Goal: Task Accomplishment & Management: Manage account settings

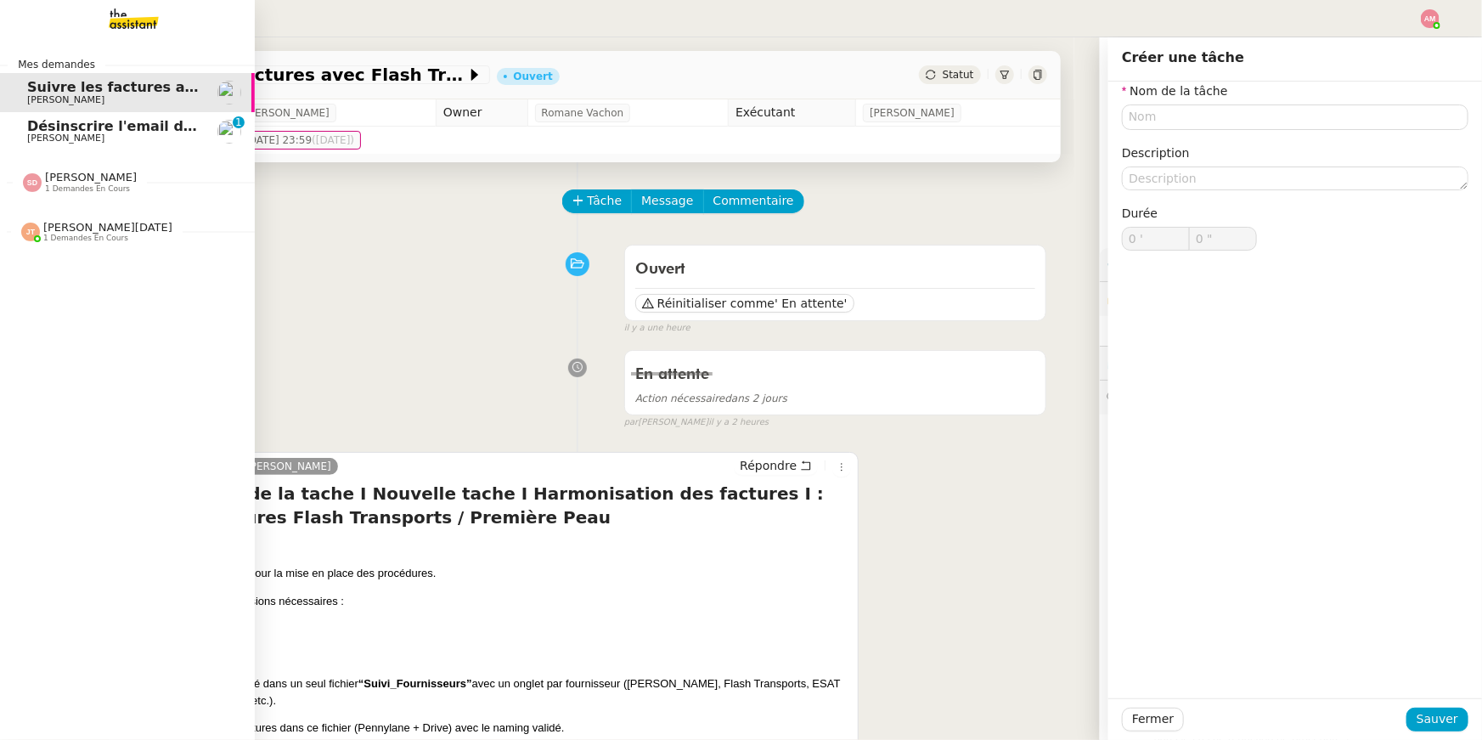
scroll to position [288, 0]
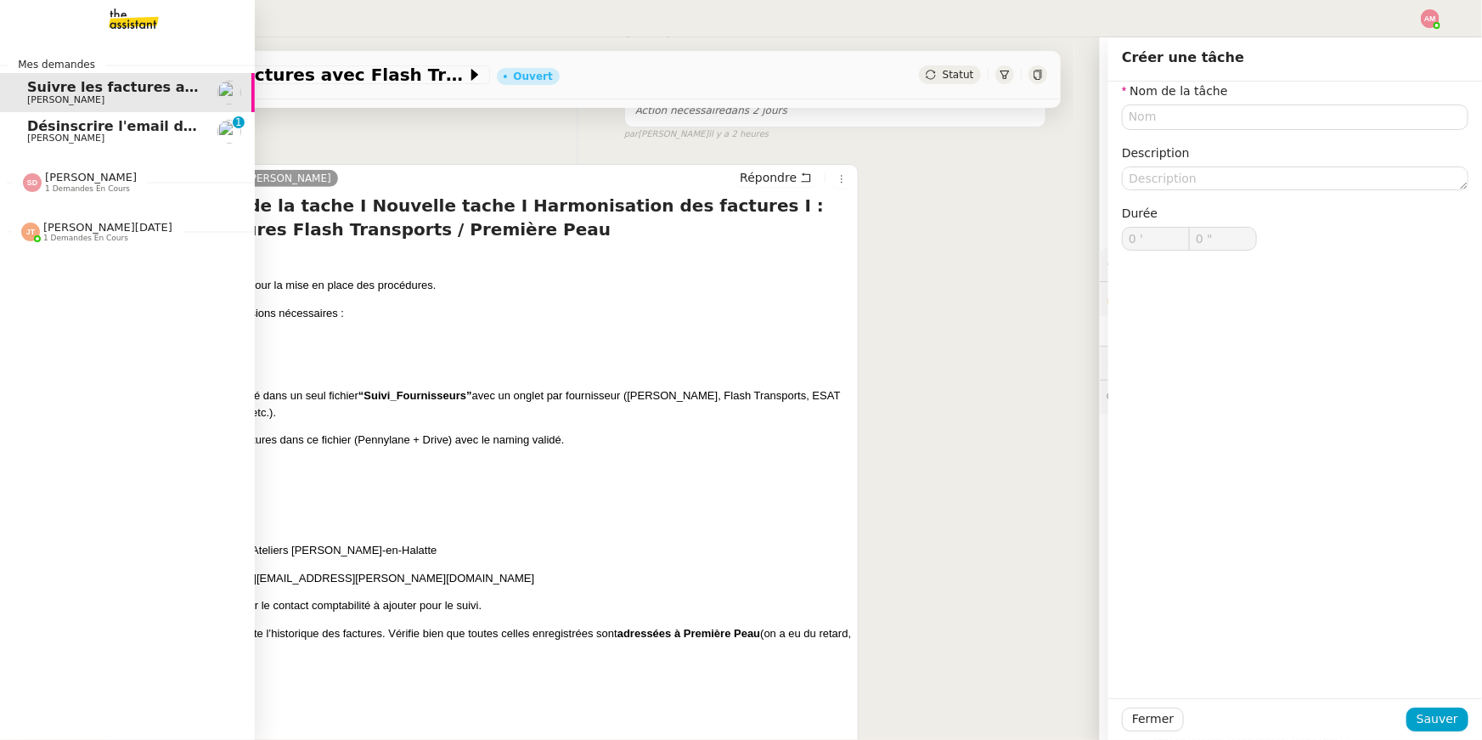
click at [17, 131] on link "Désinscrire l'email de Robin Hugo Bentz 0 1 2 3 4 5 6 7 8 9" at bounding box center [127, 131] width 255 height 39
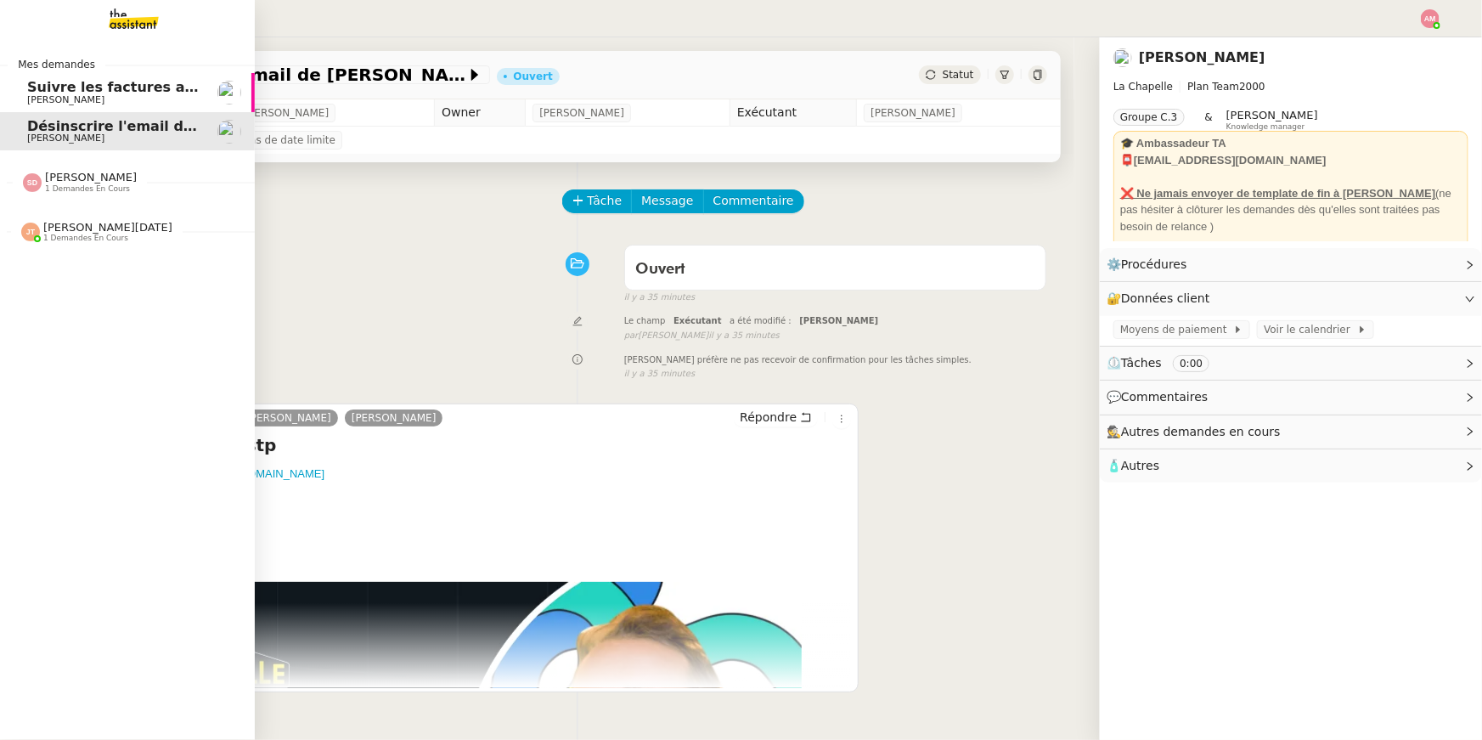
click at [54, 233] on span "[PERSON_NAME][DATE]" at bounding box center [107, 227] width 129 height 13
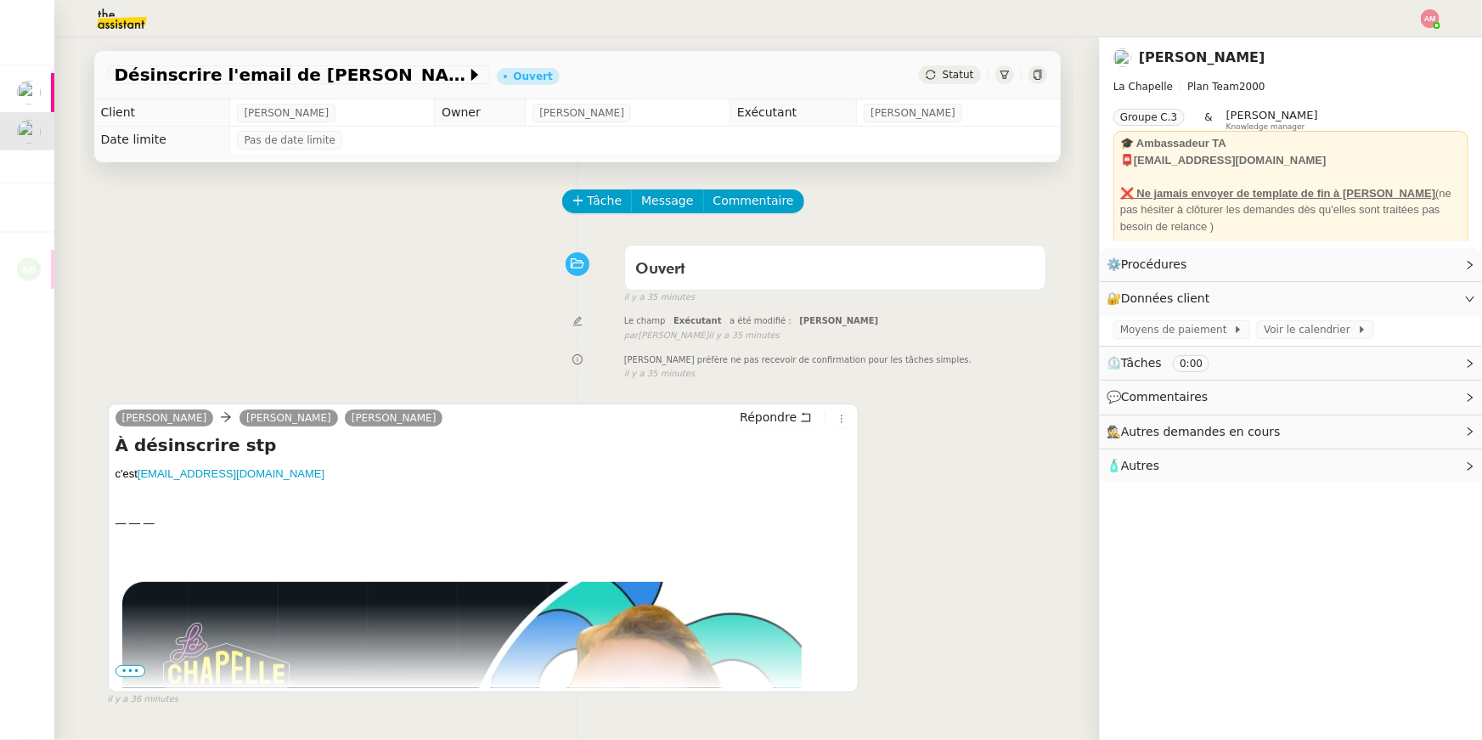
click at [367, 342] on div "Le champ Exécutant a été modifié : Amyna Mehrez false par Frédérique A. il y a …" at bounding box center [577, 326] width 939 height 31
click at [600, 187] on div "Tâche Message Commentaire Veuillez patienter une erreur s'est produite 👌👌👌 mess…" at bounding box center [578, 532] width 994 height 740
click at [601, 207] on span "Tâche" at bounding box center [605, 201] width 35 height 20
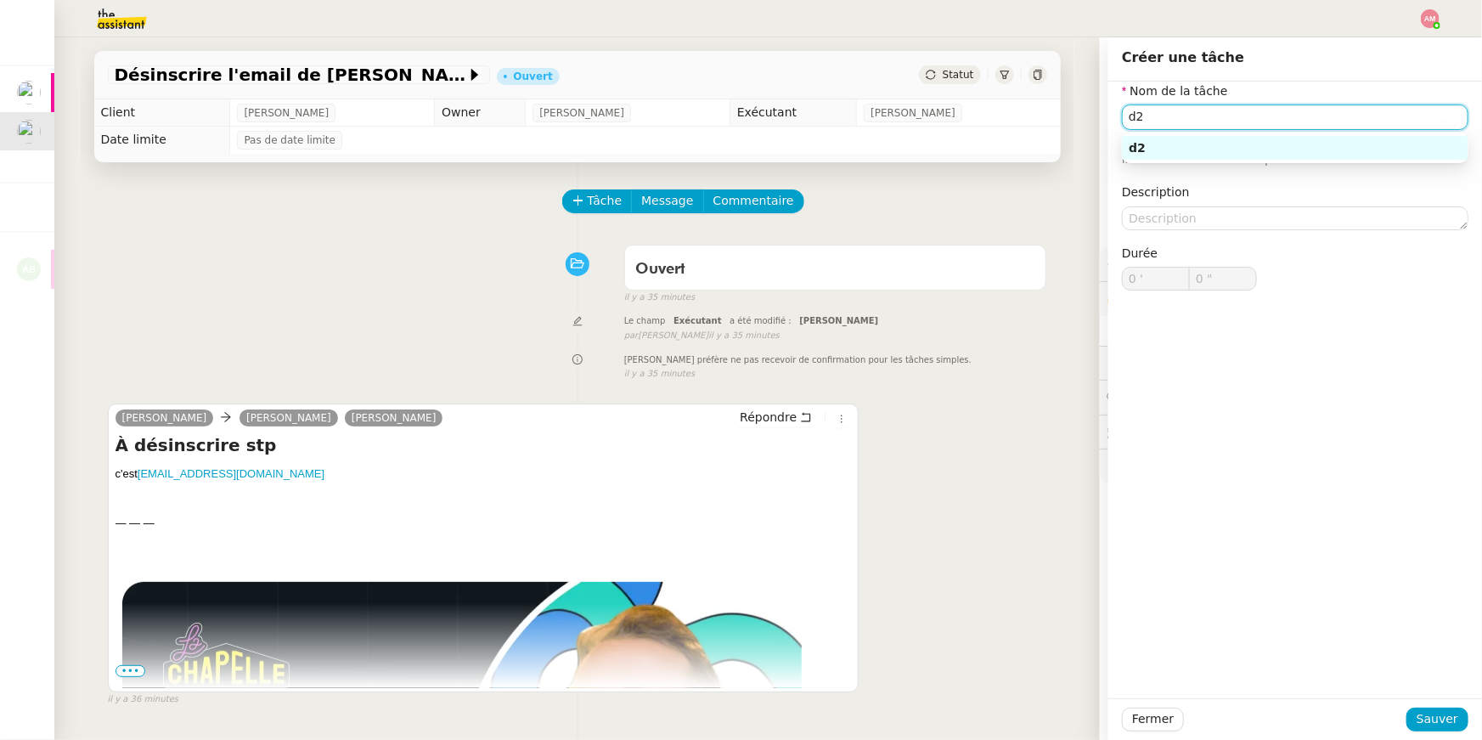
type input "d"
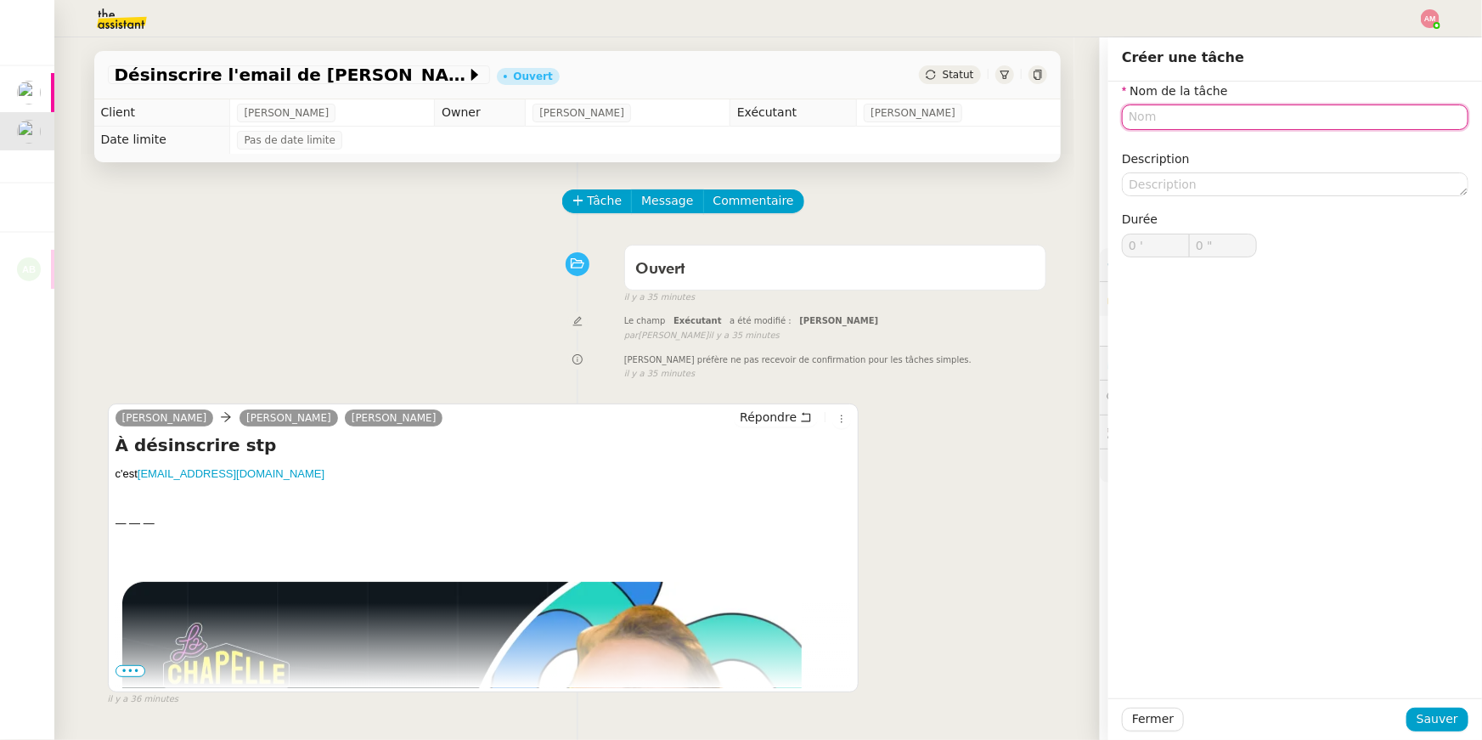
type input "d"
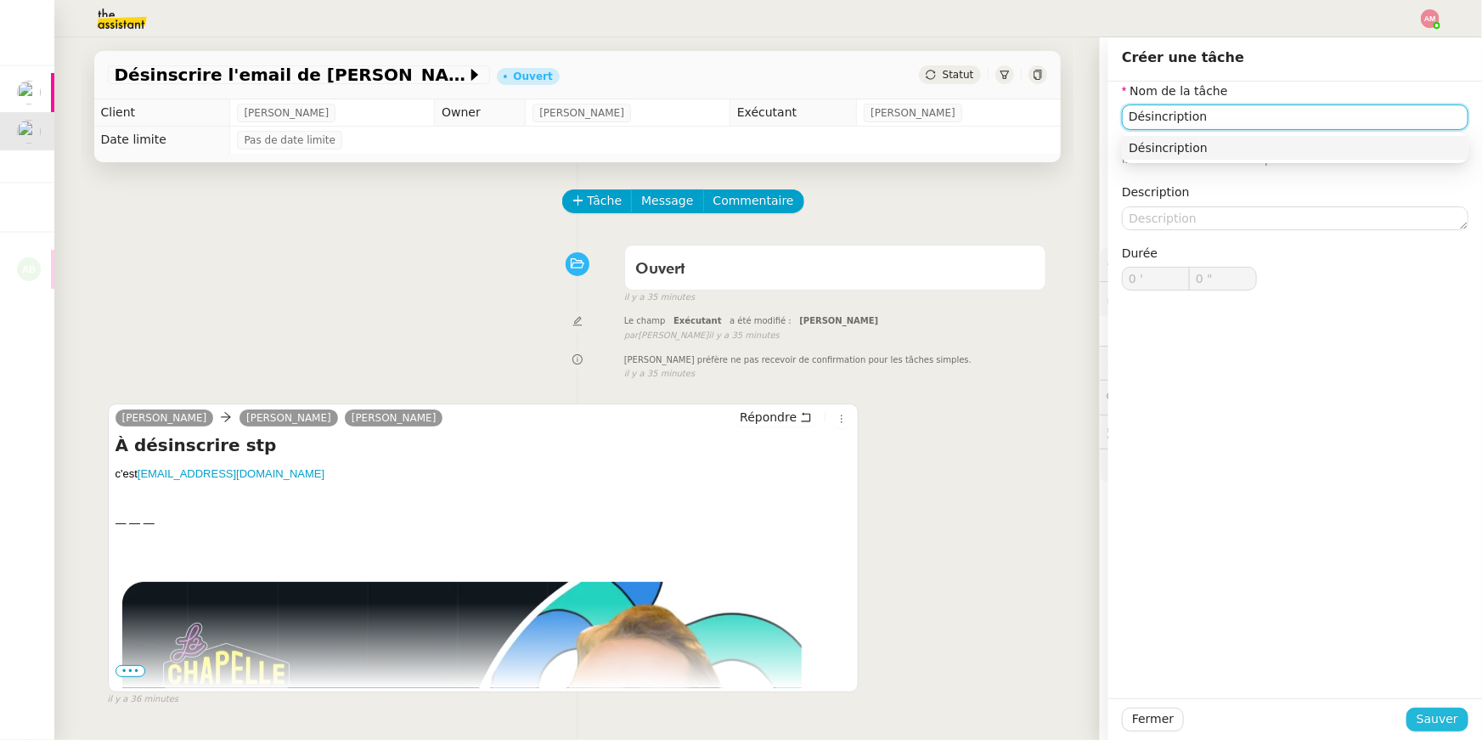
type input "Désincription"
click at [1434, 719] on span "Sauver" at bounding box center [1438, 719] width 42 height 20
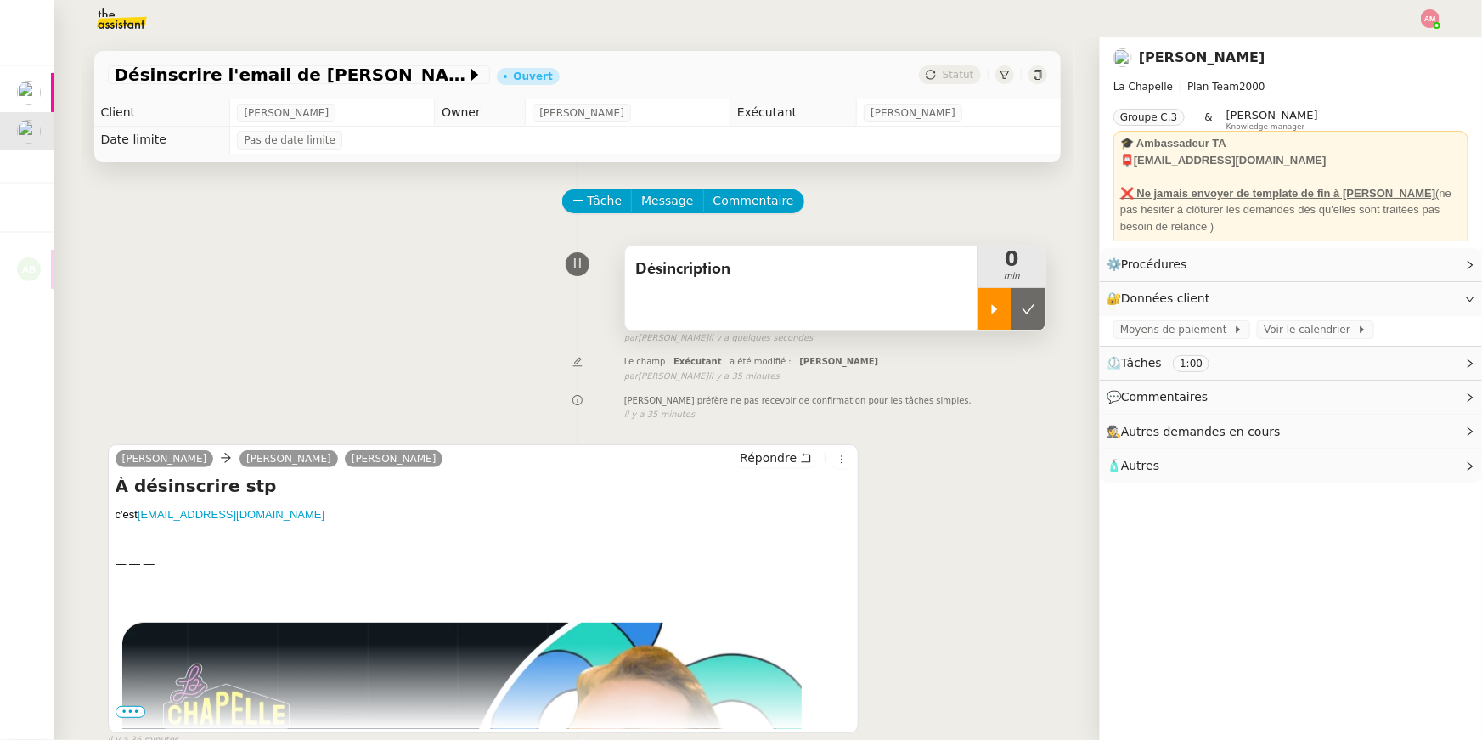
click at [993, 296] on div at bounding box center [995, 309] width 34 height 42
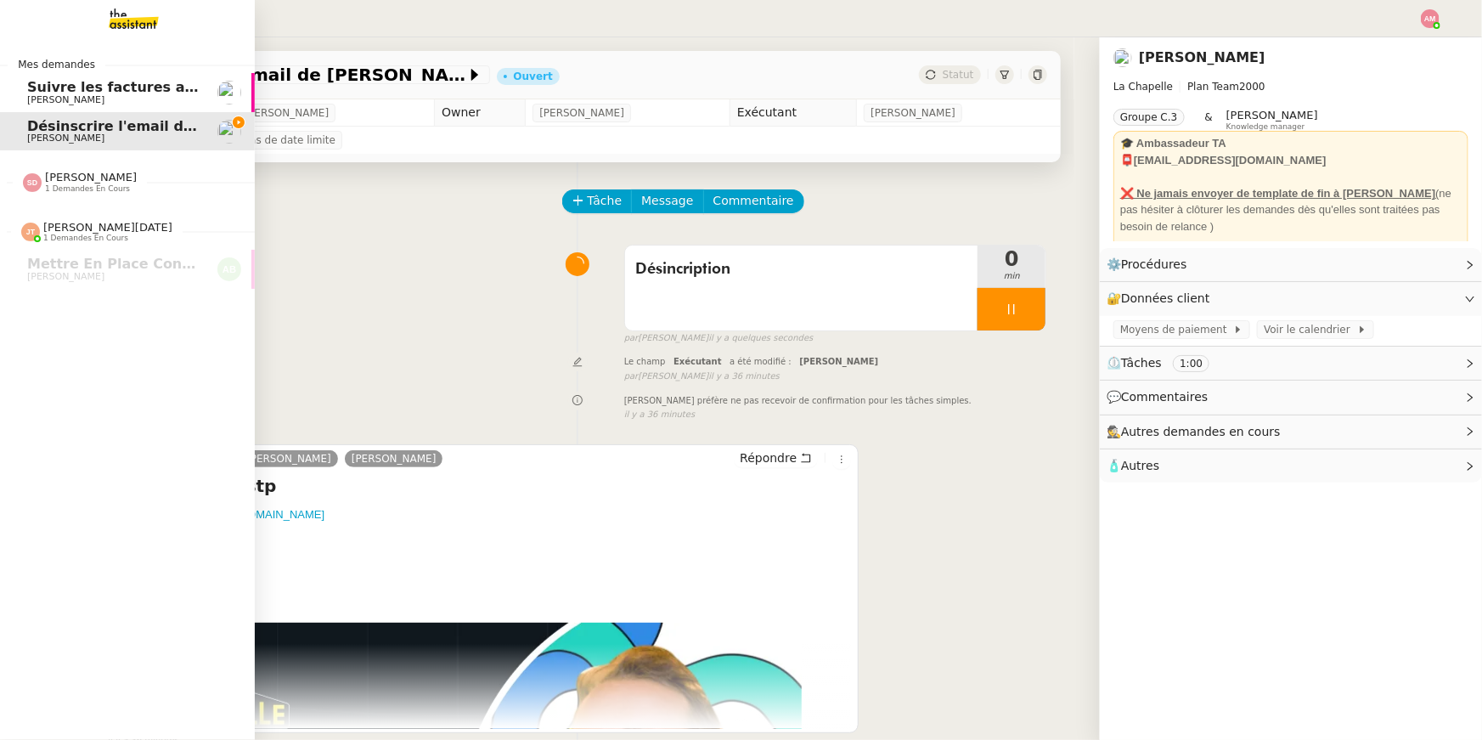
click at [45, 192] on span "1 demandes en cours" at bounding box center [87, 188] width 85 height 9
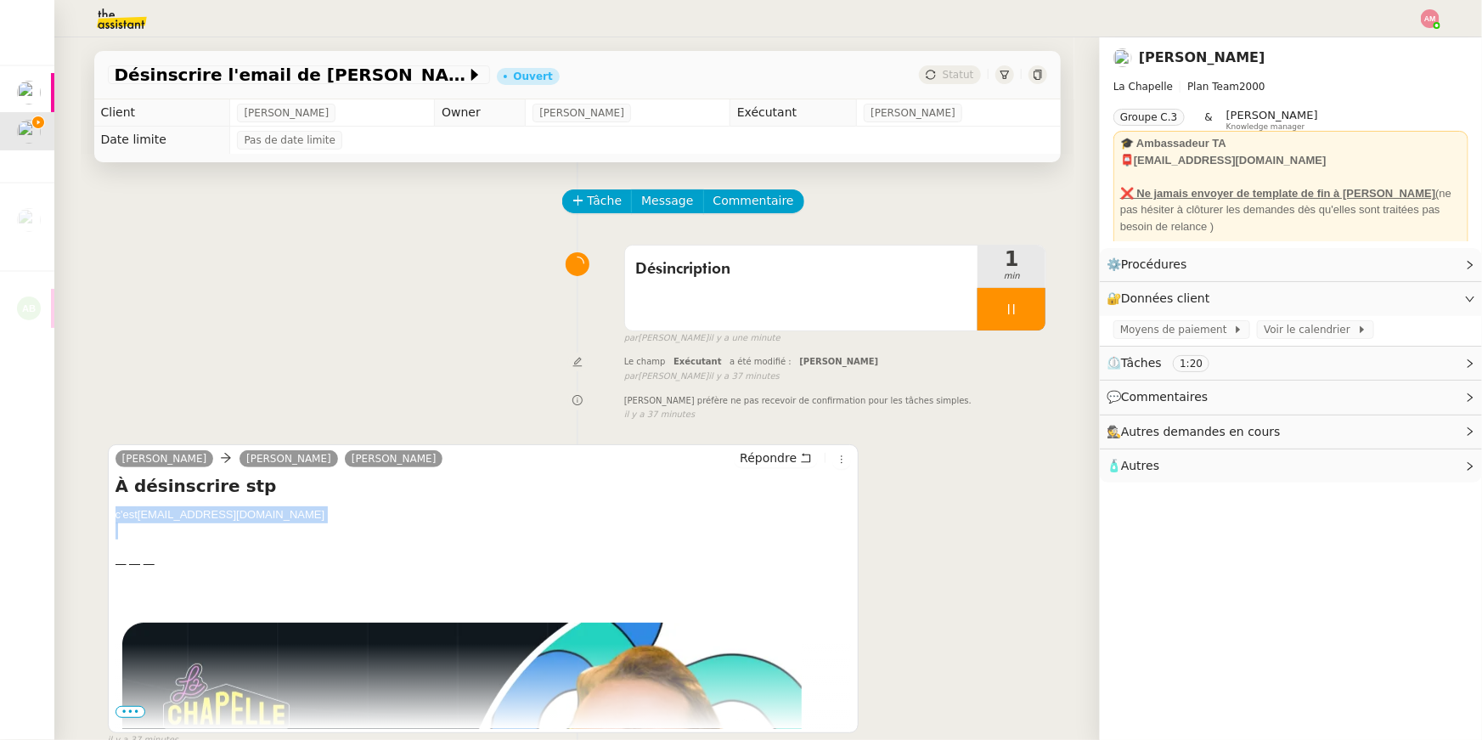
drag, startPoint x: 241, startPoint y: 526, endPoint x: 109, endPoint y: 518, distance: 132.7
click at [109, 518] on div "Hugo Bentz camille Hugo Bentz Répondre À désinscrire stp c'est robin@dfns.co — …" at bounding box center [484, 588] width 752 height 289
click at [243, 505] on div "À désinscrire stp c'est robin@dfns.co — — — •••" at bounding box center [484, 601] width 736 height 255
copy link "robin@dfns.co"
drag, startPoint x: 240, startPoint y: 511, endPoint x: 141, endPoint y: 522, distance: 99.2
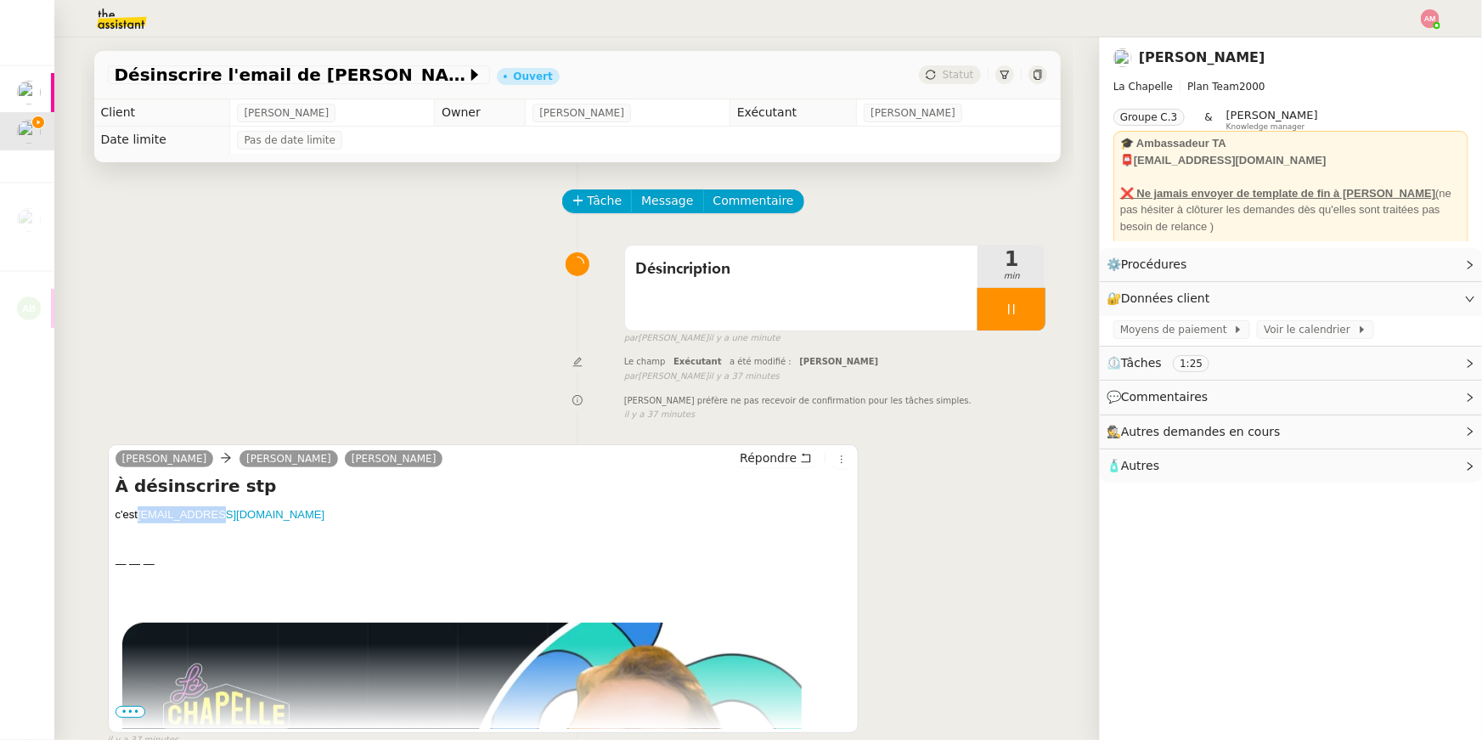
click at [141, 522] on div "c'est robin@dfns.co" at bounding box center [484, 514] width 736 height 17
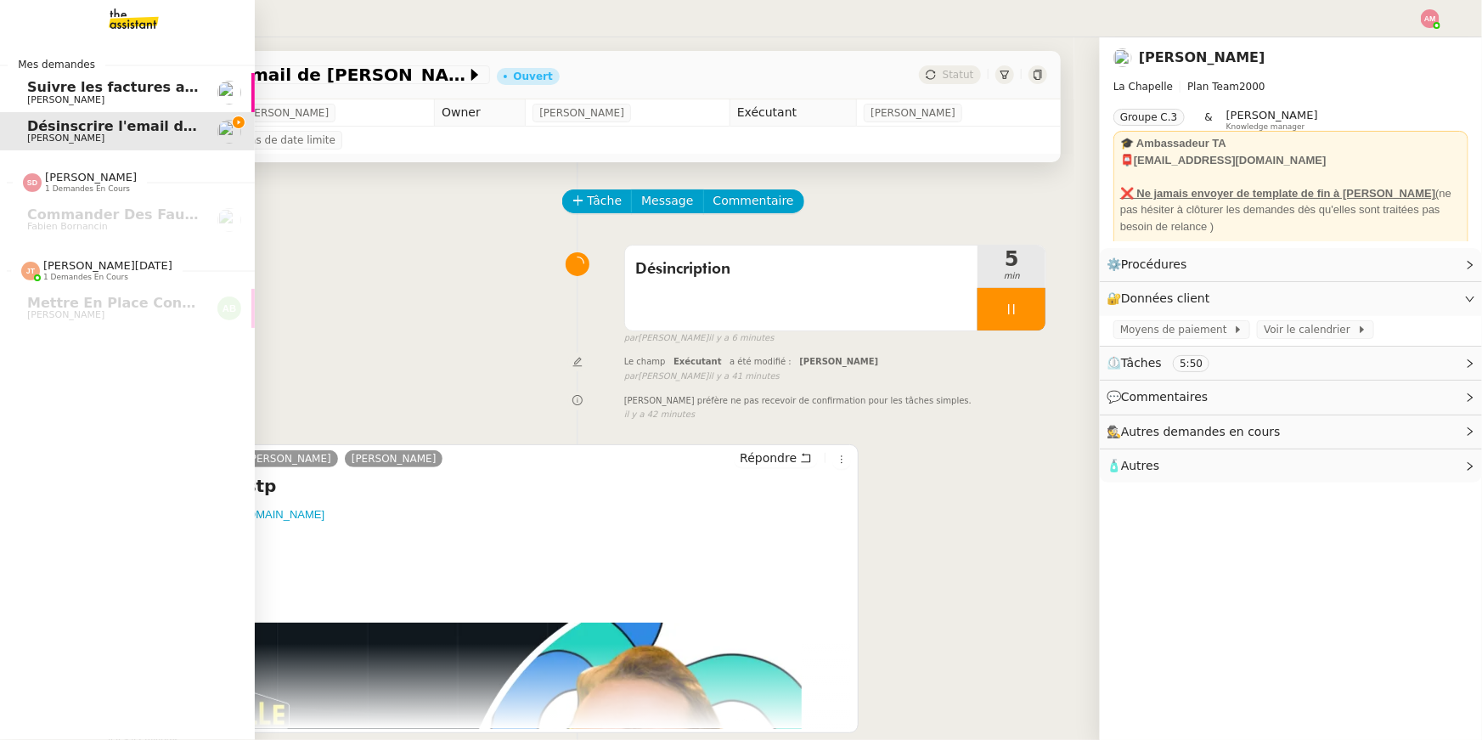
click at [5, 93] on link "Suivre les factures avec Flash Transports Pierre Mergui" at bounding box center [127, 92] width 255 height 39
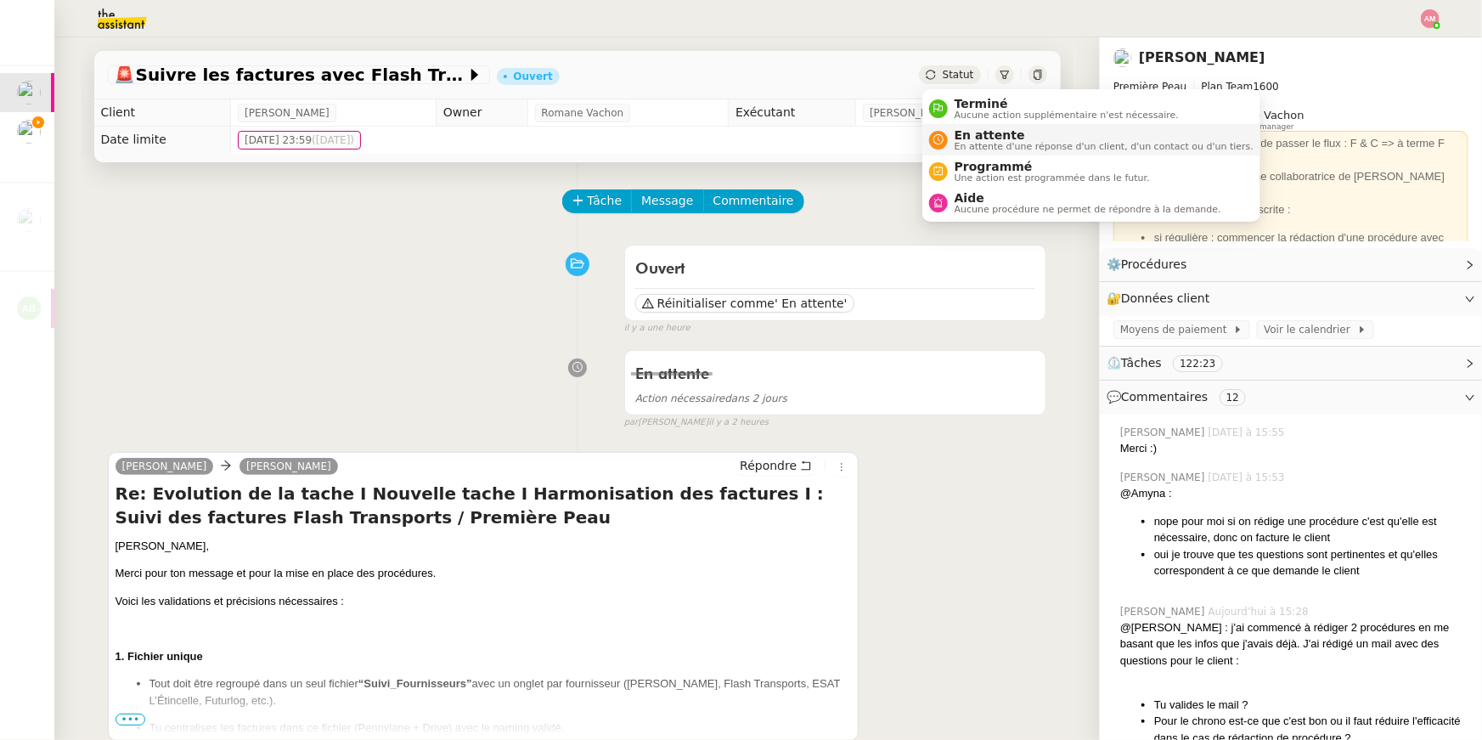
click at [969, 133] on span "En attente" at bounding box center [1104, 135] width 299 height 14
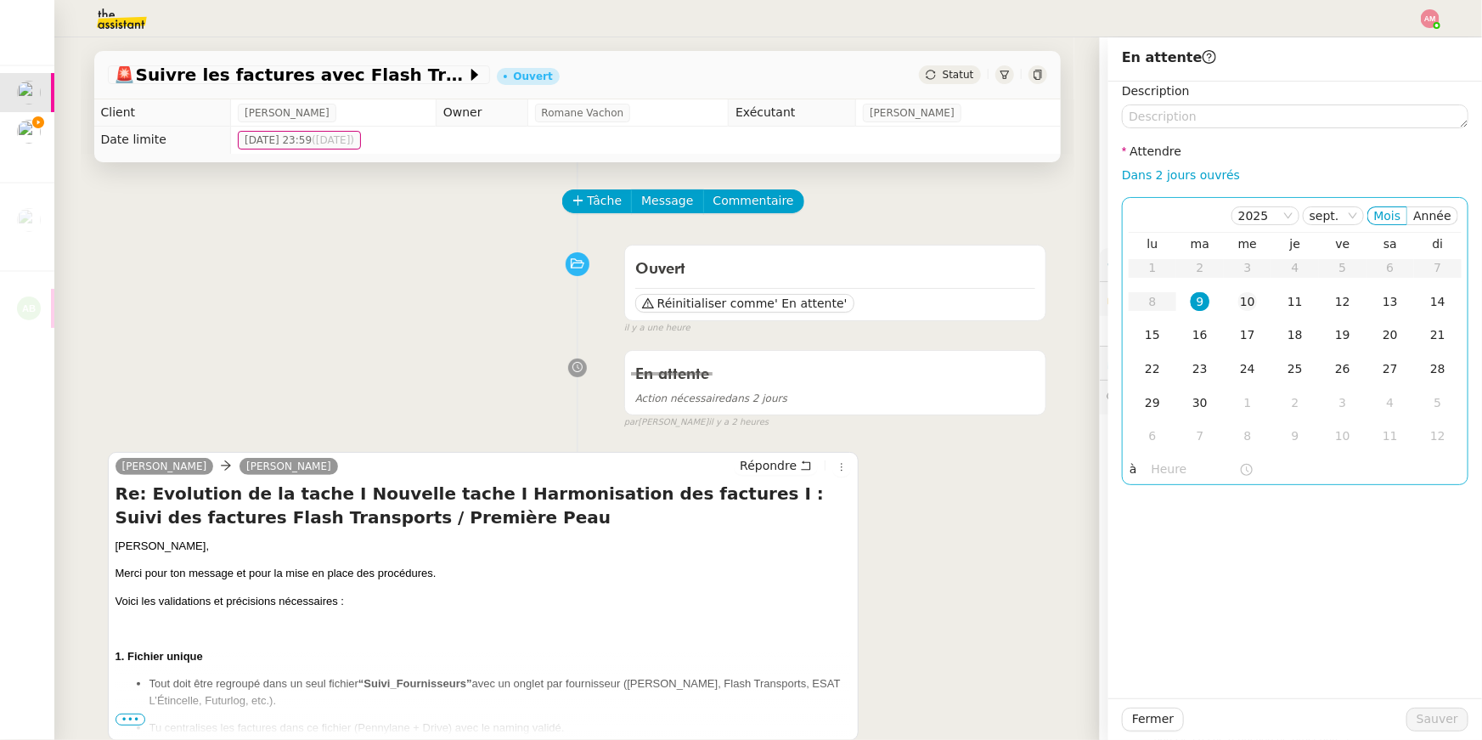
click at [1244, 302] on div "10" at bounding box center [1247, 301] width 19 height 19
click at [1171, 471] on input "text" at bounding box center [1195, 470] width 87 height 20
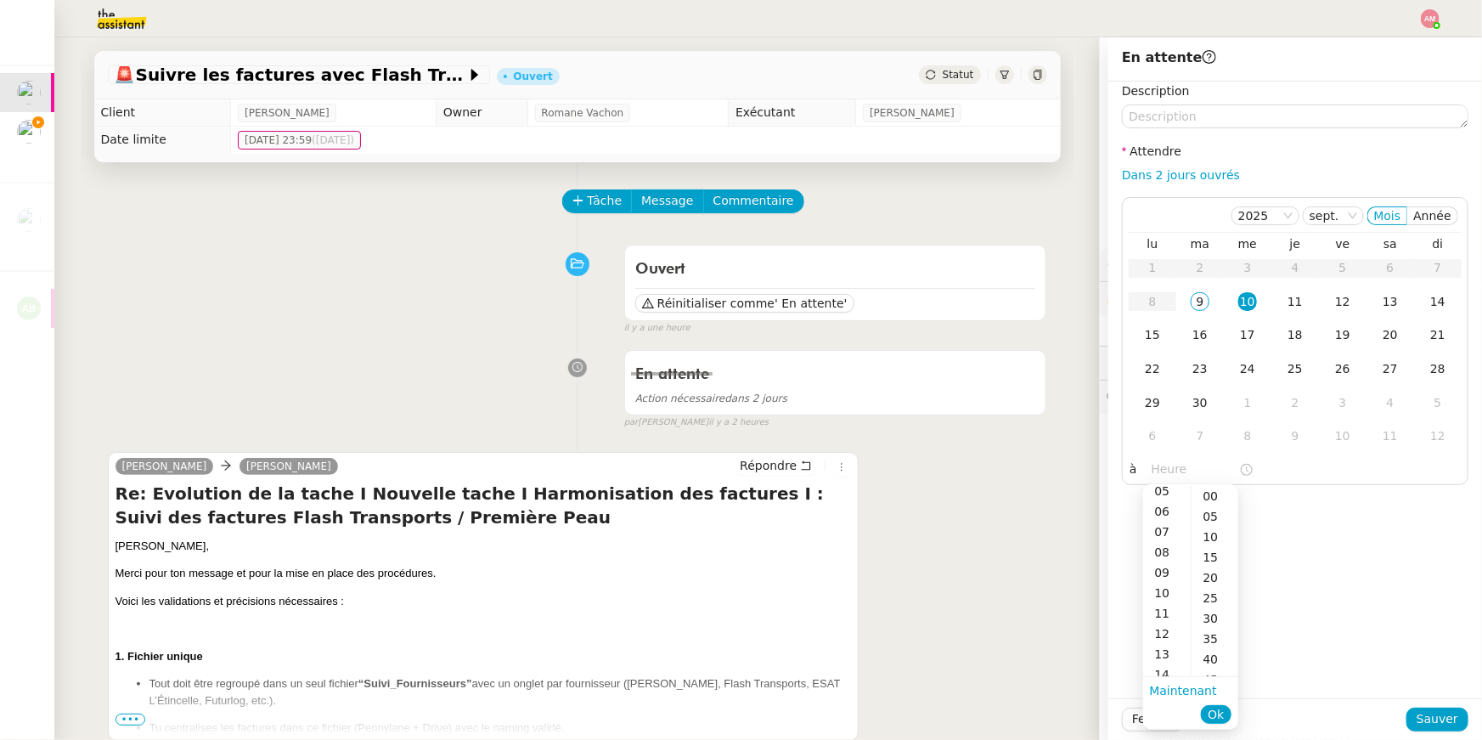
scroll to position [71, 0]
drag, startPoint x: 1158, startPoint y: 605, endPoint x: 1210, endPoint y: 566, distance: 65.6
click at [1158, 605] on div "09" at bounding box center [1167, 608] width 48 height 20
drag, startPoint x: 1214, startPoint y: 577, endPoint x: 1218, endPoint y: 687, distance: 110.5
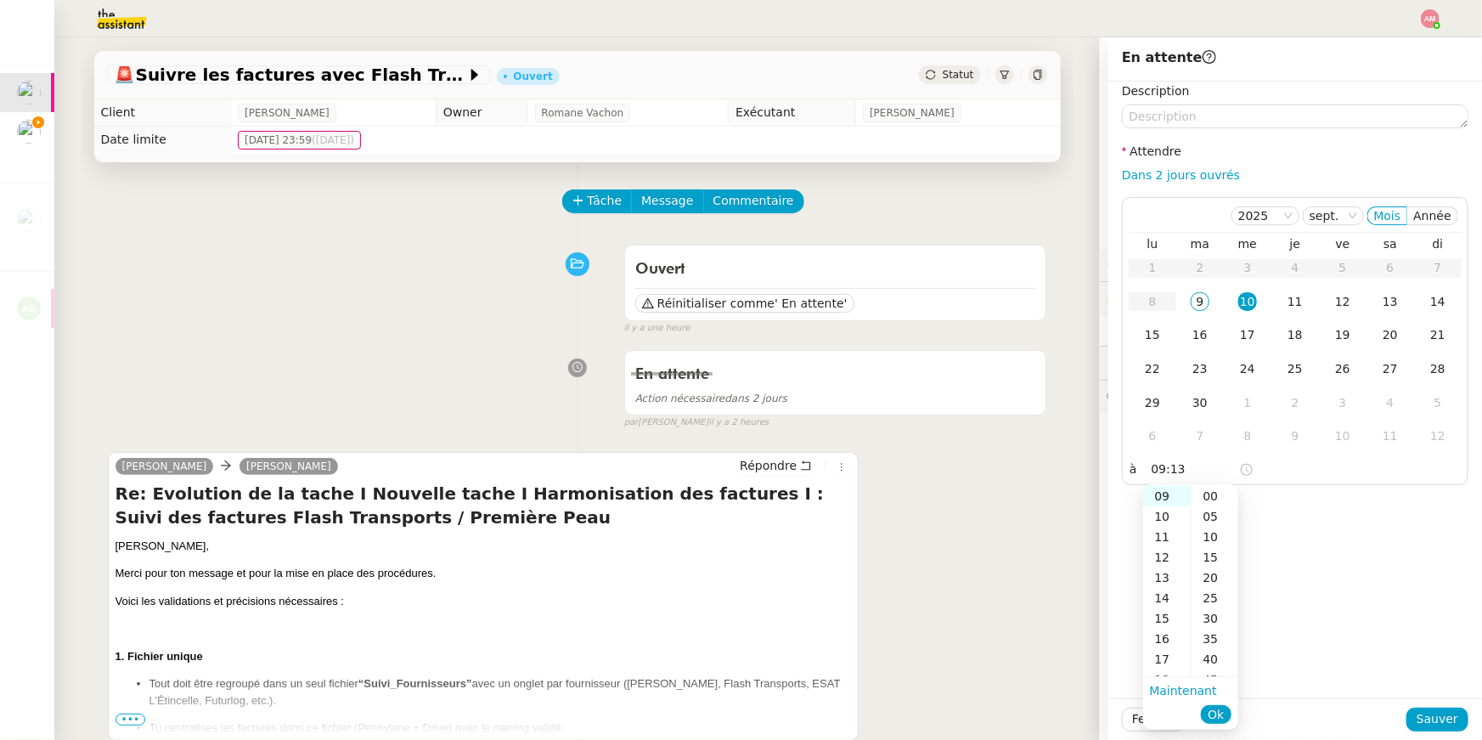
click at [1213, 577] on div "20" at bounding box center [1215, 577] width 47 height 20
type input "09:20"
click at [1217, 717] on span "Ok" at bounding box center [1216, 714] width 16 height 17
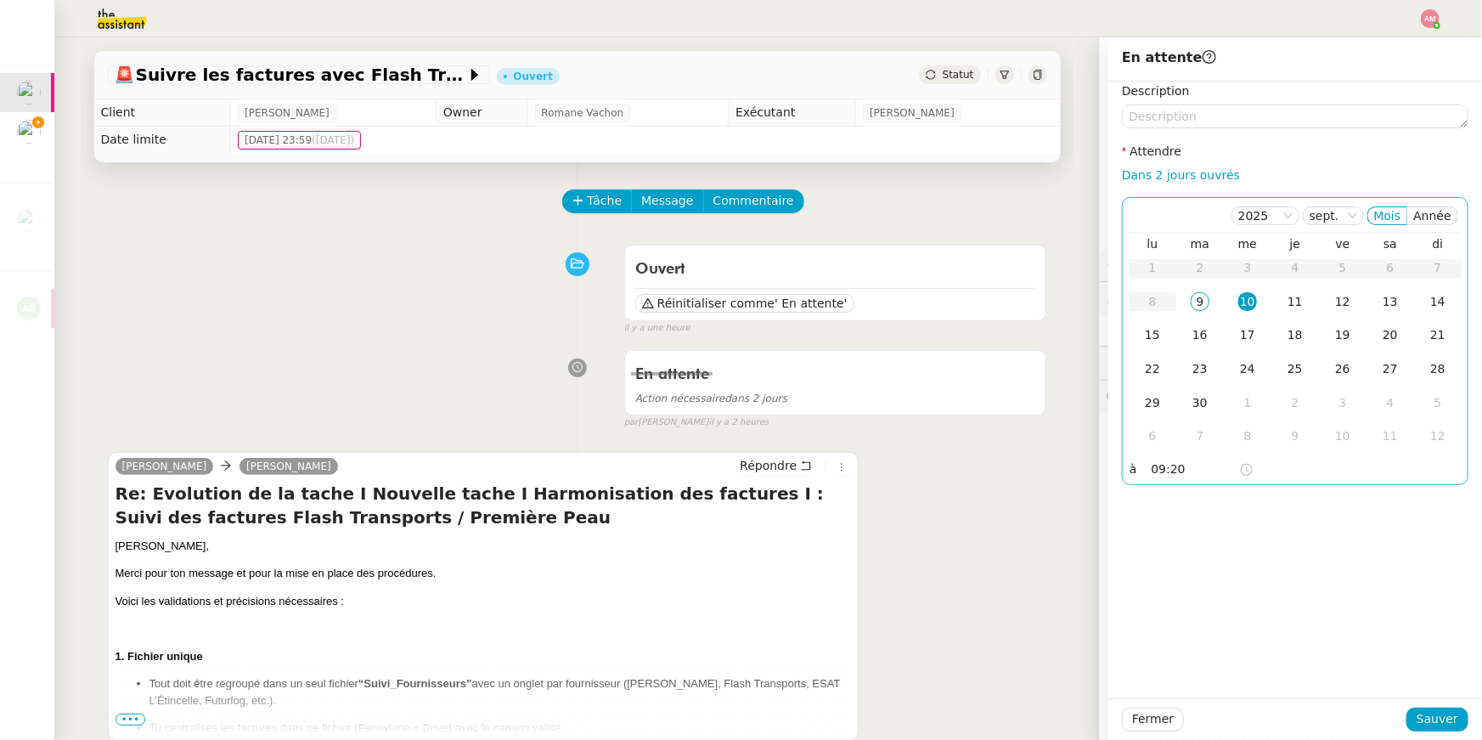
click at [1261, 289] on td "10" at bounding box center [1248, 302] width 48 height 34
click at [1427, 715] on span "Sauver" at bounding box center [1438, 719] width 42 height 20
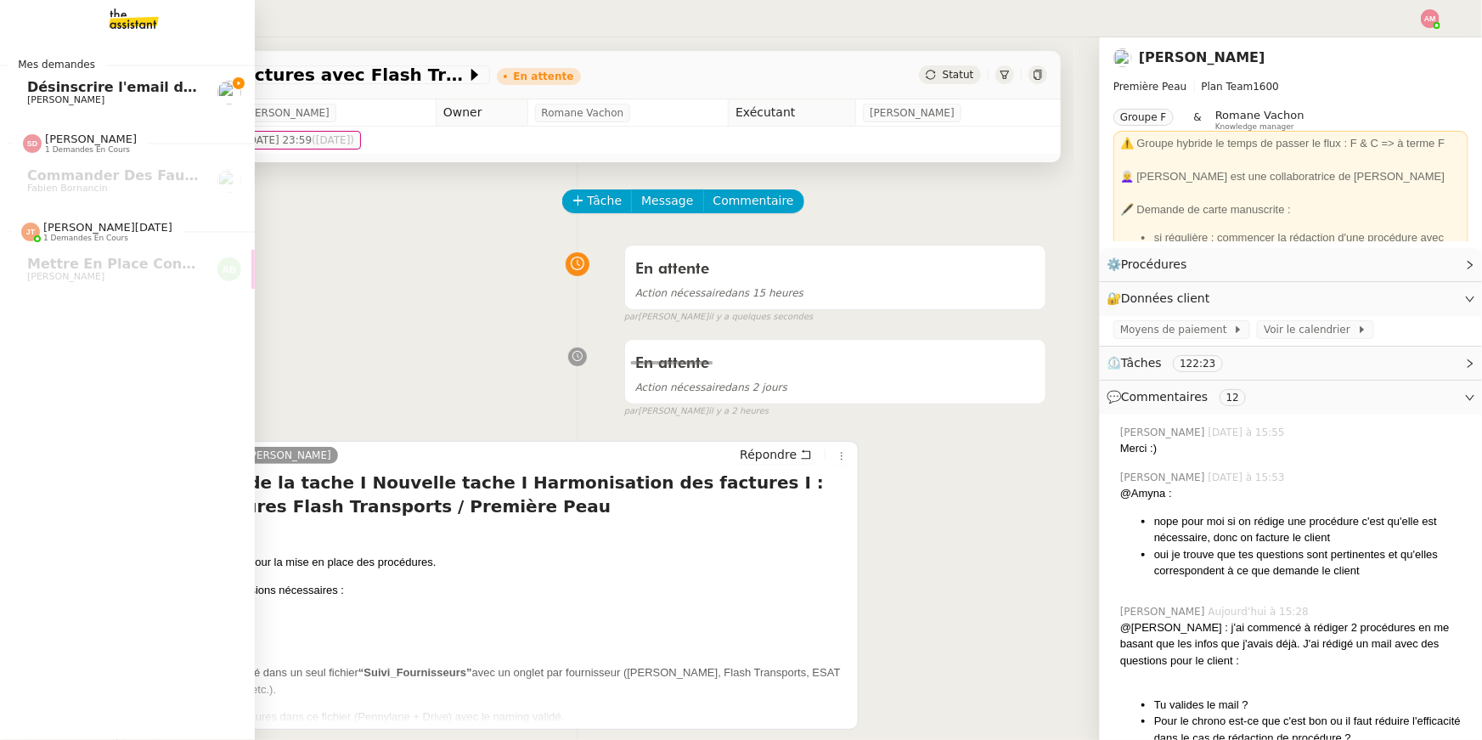
click at [31, 93] on span "Désinscrire l'email de [PERSON_NAME]" at bounding box center [175, 87] width 296 height 16
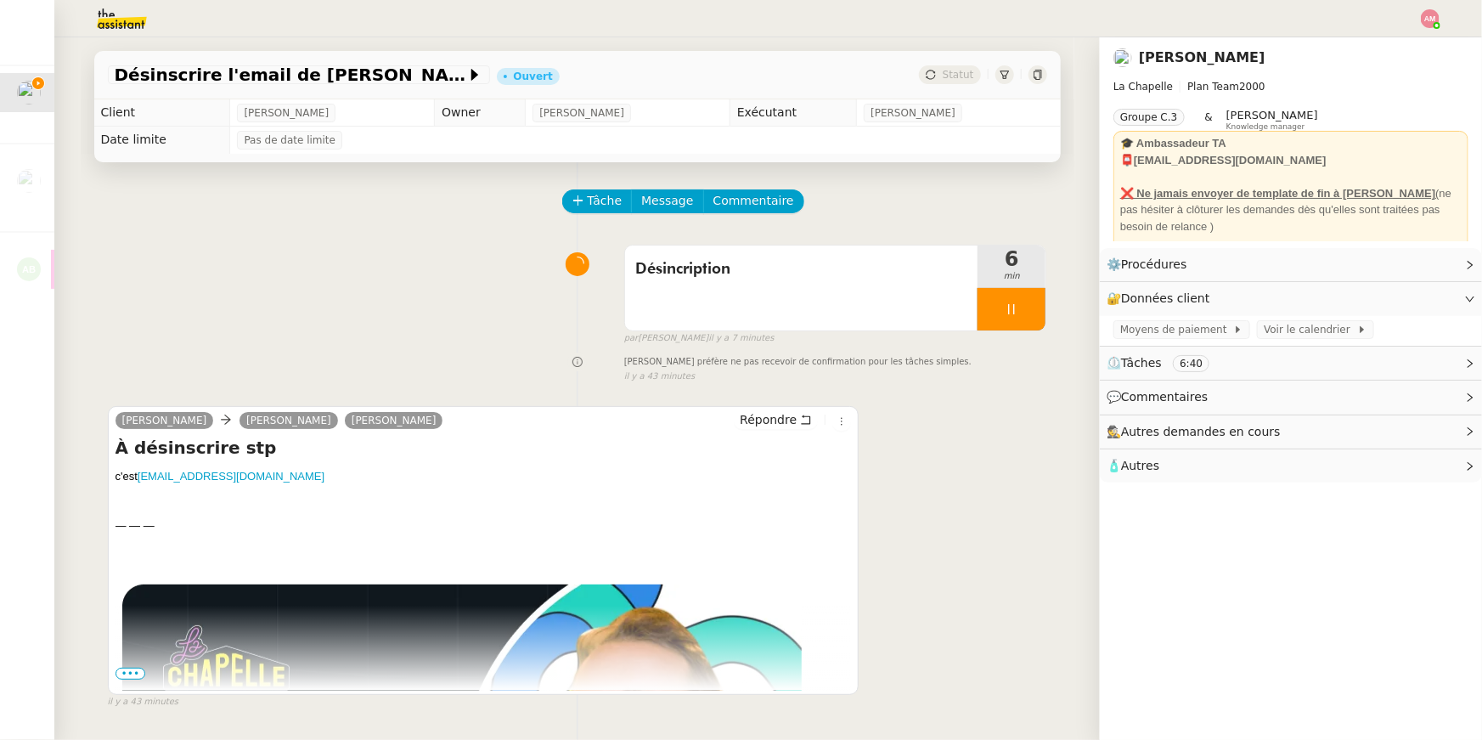
click at [776, 434] on div "Hugo Bentz camille Hugo Bentz Répondre" at bounding box center [484, 422] width 736 height 25
click at [770, 416] on span "Répondre" at bounding box center [768, 419] width 57 height 17
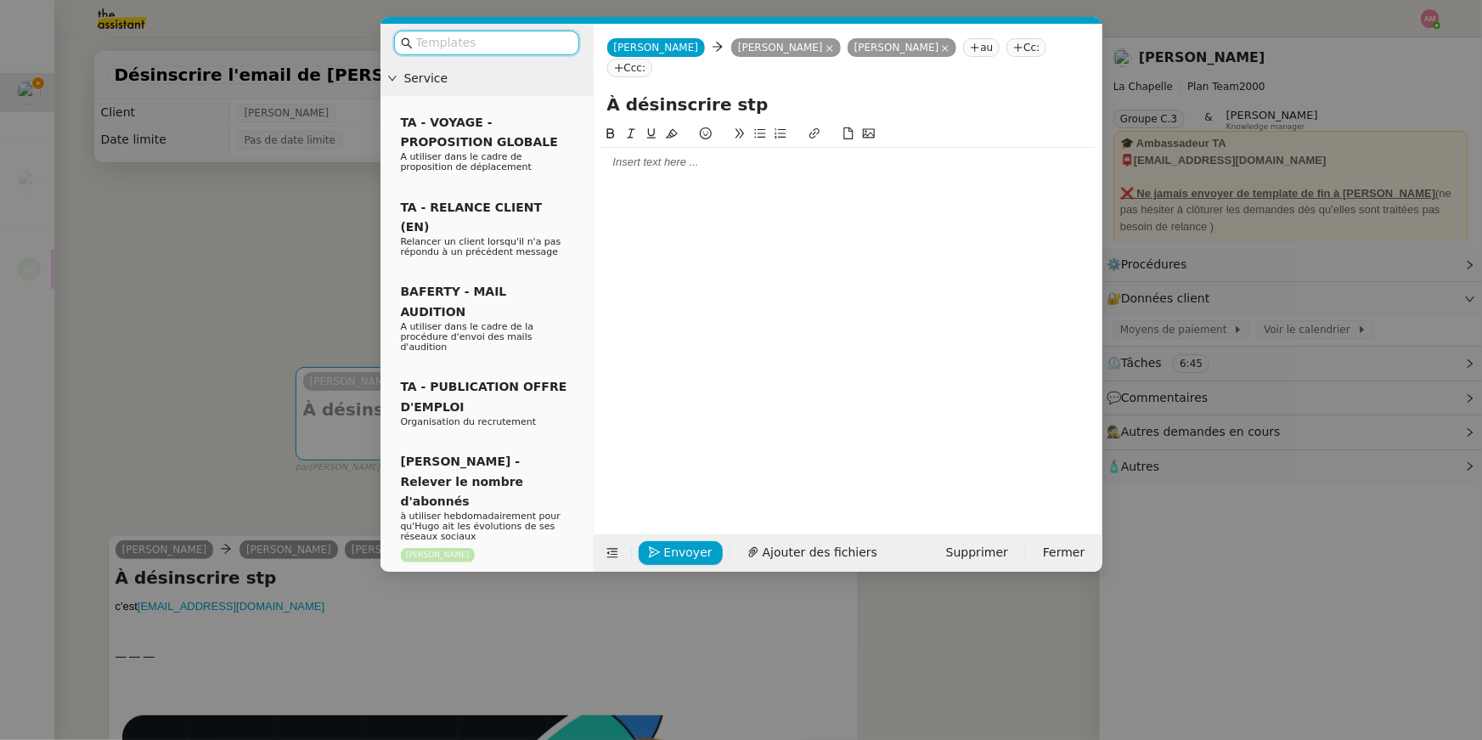
click at [500, 38] on input "text" at bounding box center [492, 43] width 153 height 20
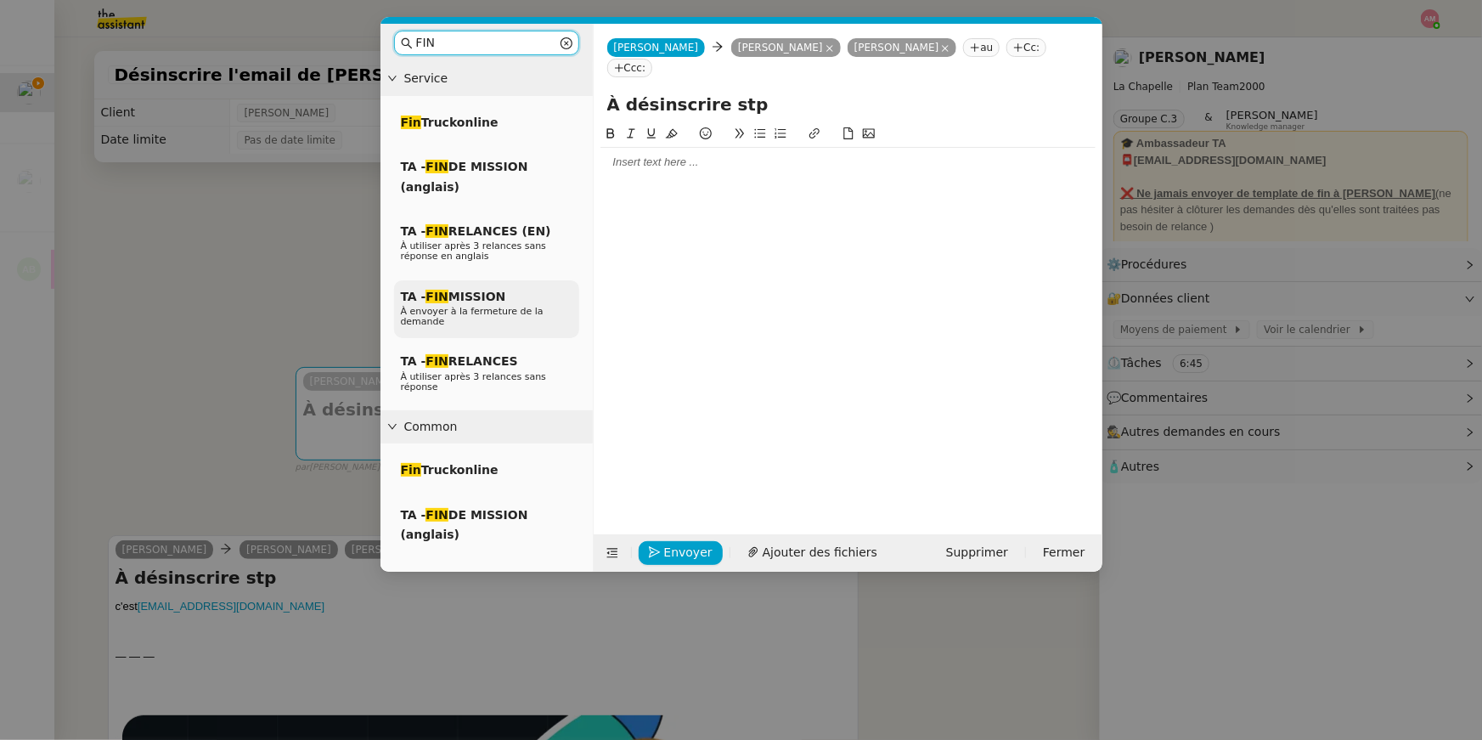
type input "FIN"
click at [492, 318] on p "À envoyer à la fermeture de la demande" at bounding box center [487, 317] width 172 height 20
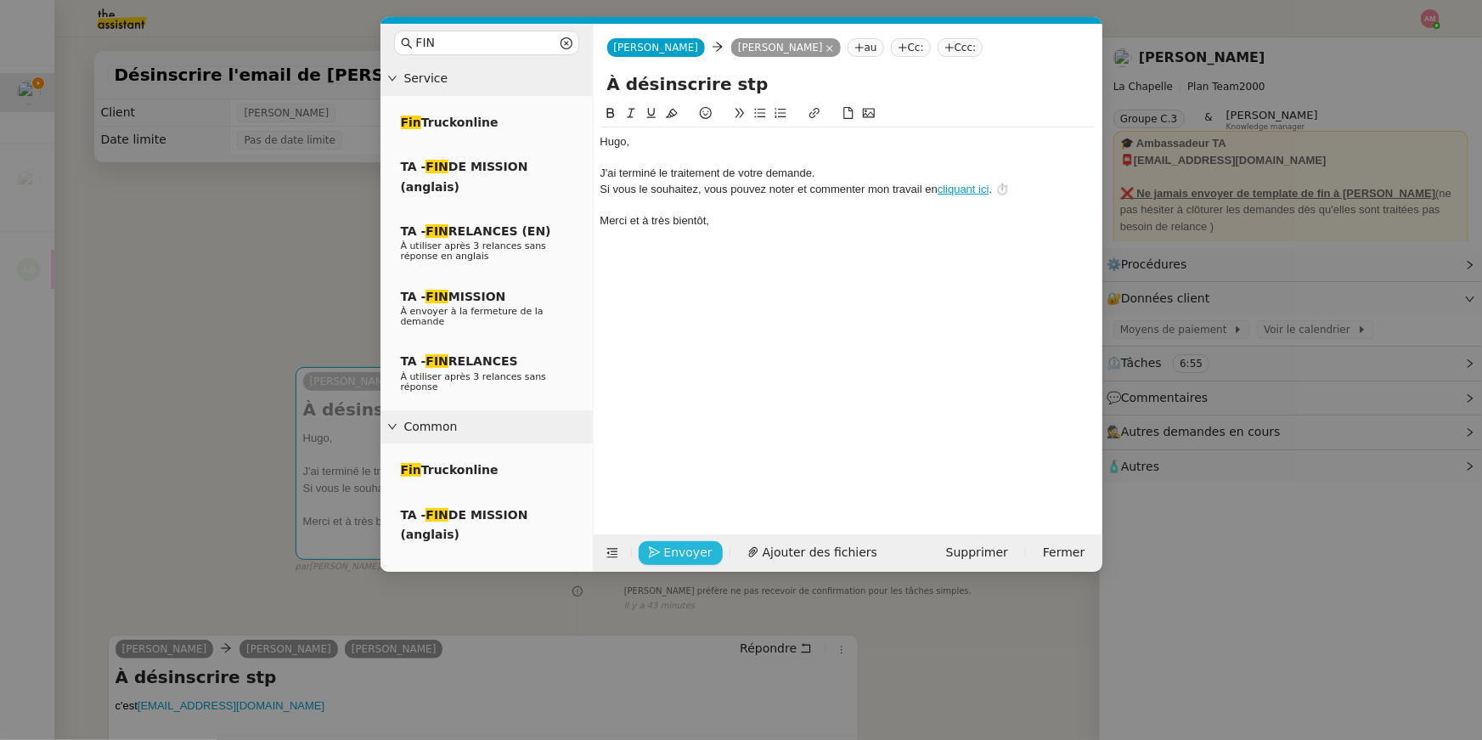
click at [696, 547] on span "Envoyer" at bounding box center [688, 553] width 48 height 20
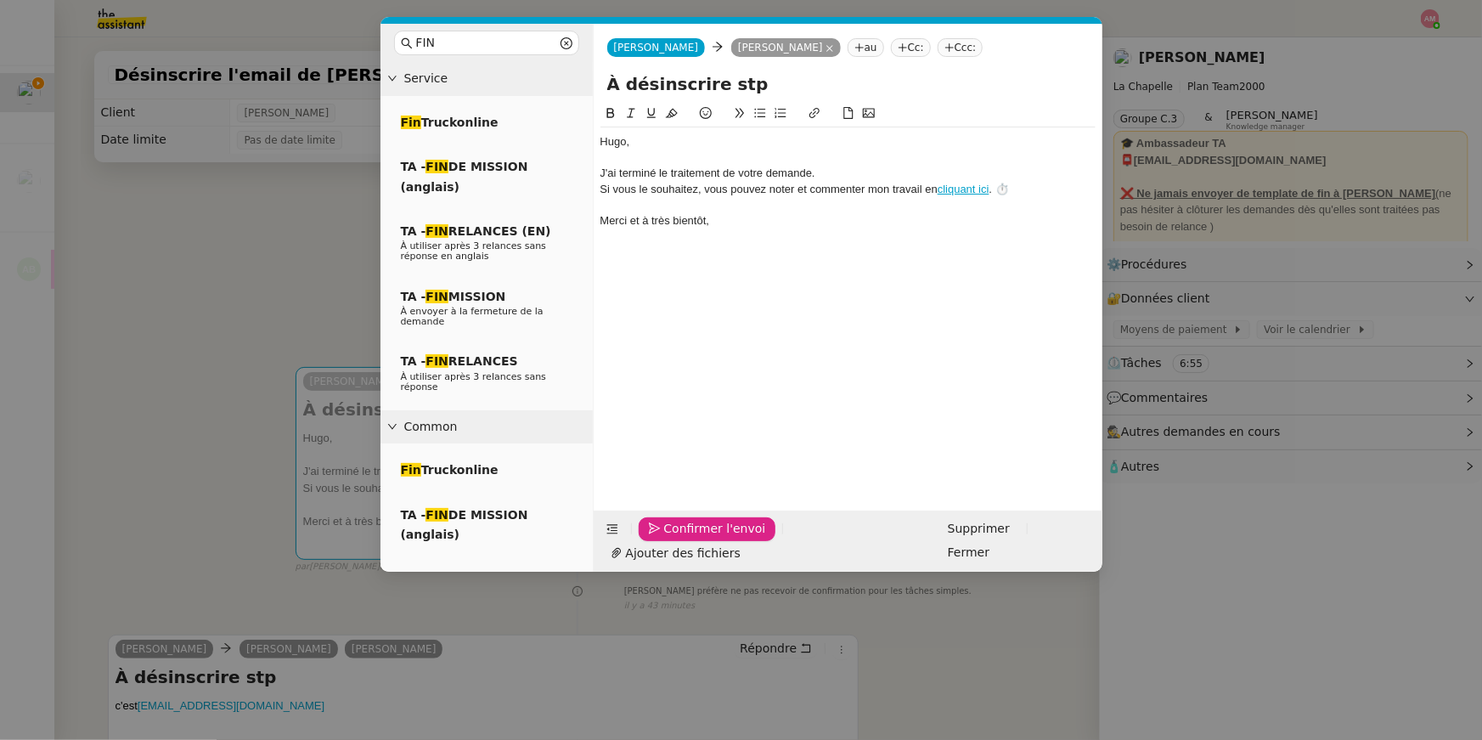
click at [696, 539] on span "Confirmer l'envoi" at bounding box center [715, 529] width 102 height 20
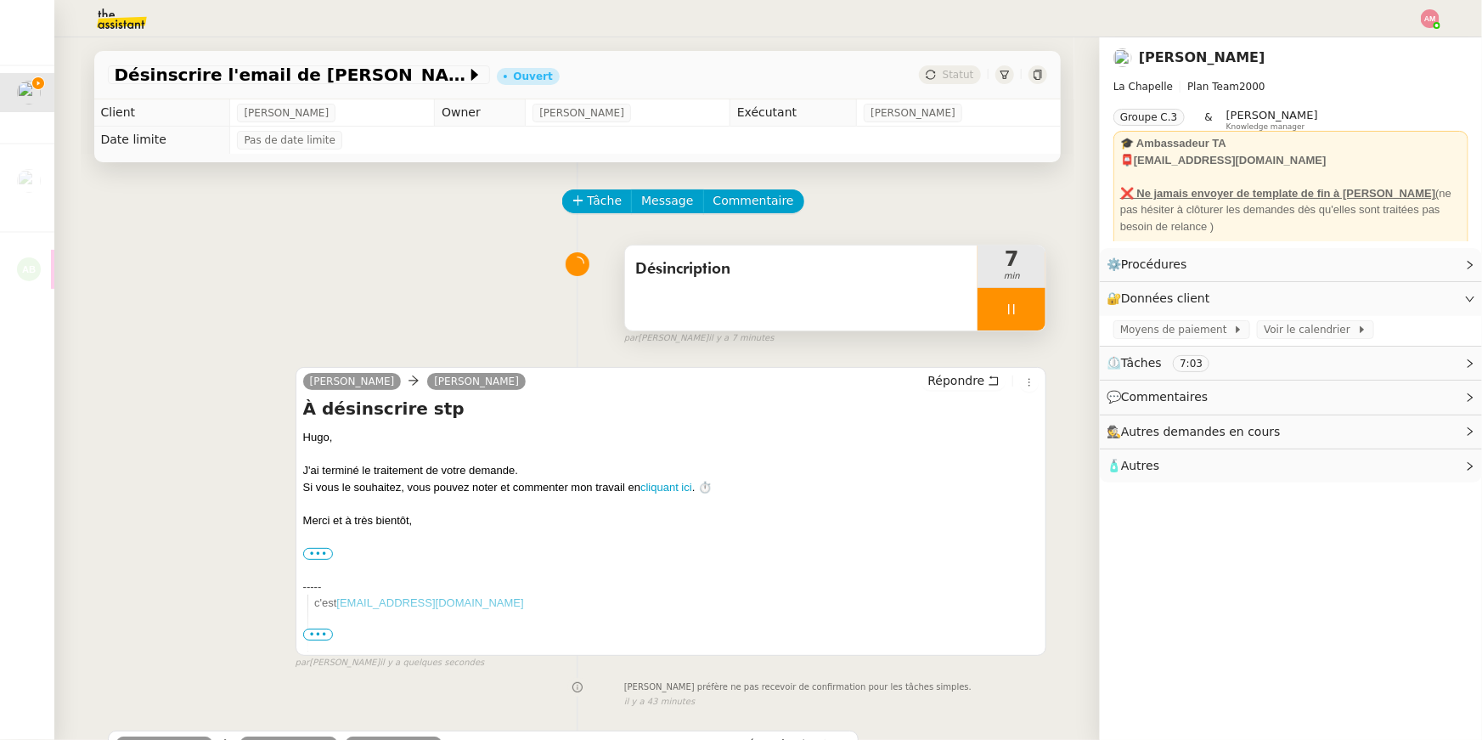
click at [1021, 302] on div at bounding box center [1012, 309] width 68 height 42
click at [1024, 305] on icon at bounding box center [1029, 309] width 14 height 14
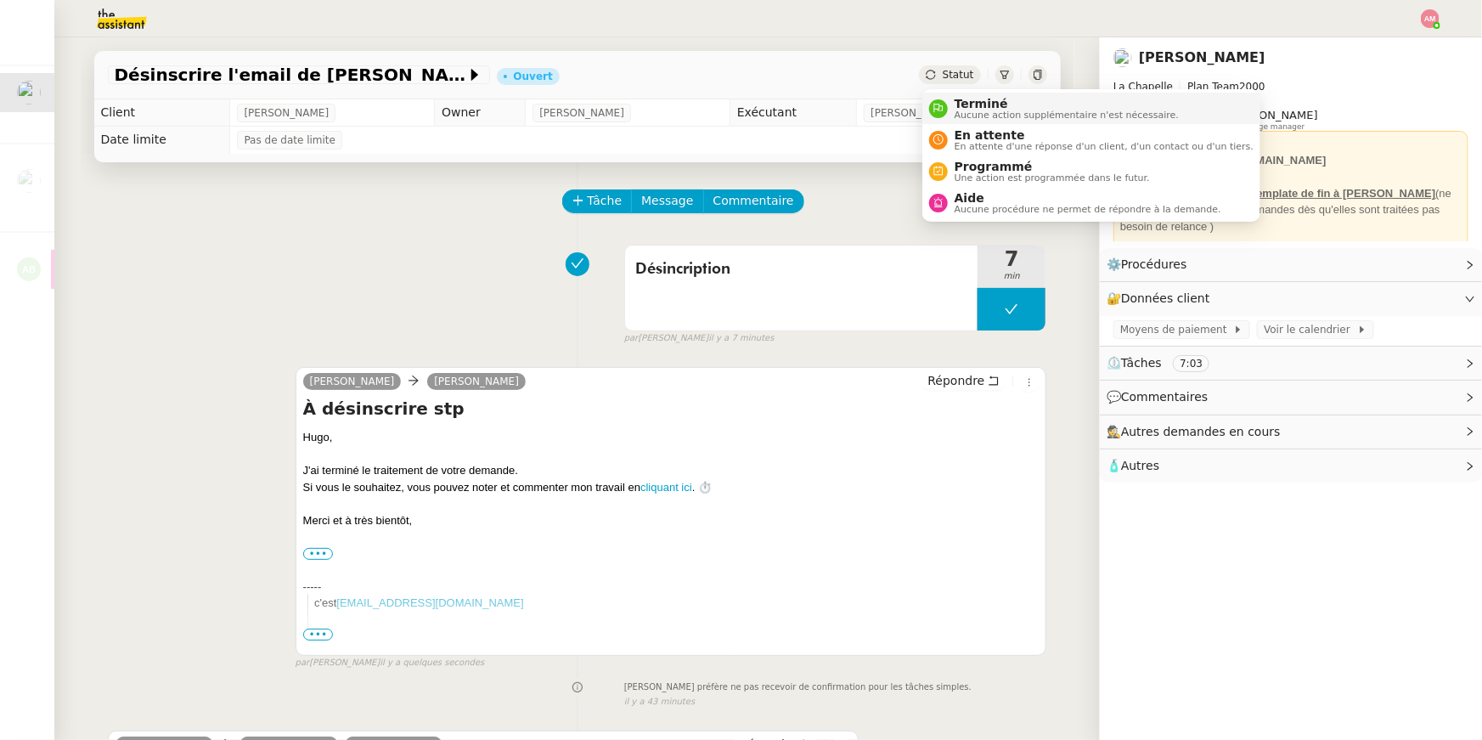
click at [962, 99] on span "Terminé" at bounding box center [1067, 104] width 224 height 14
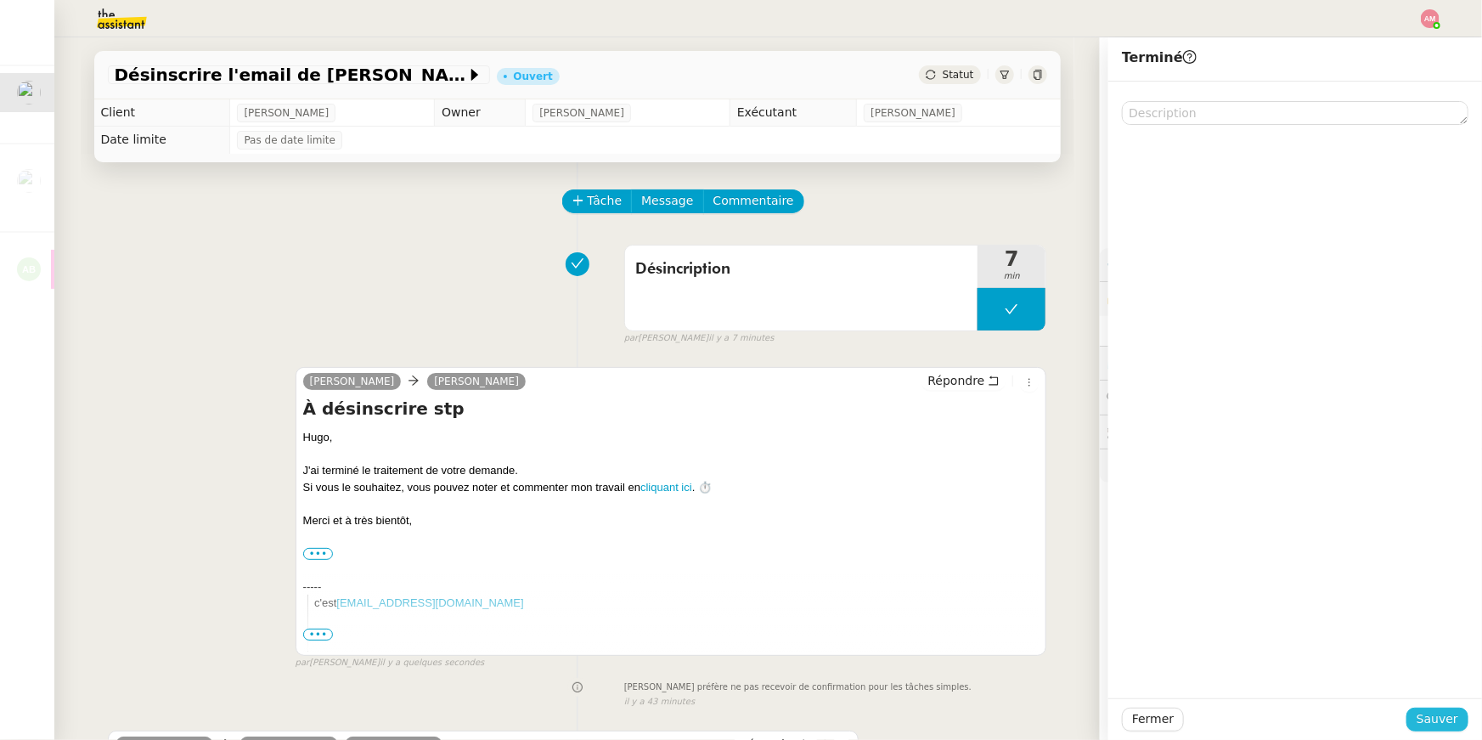
click at [1417, 710] on button "Sauver" at bounding box center [1438, 720] width 62 height 24
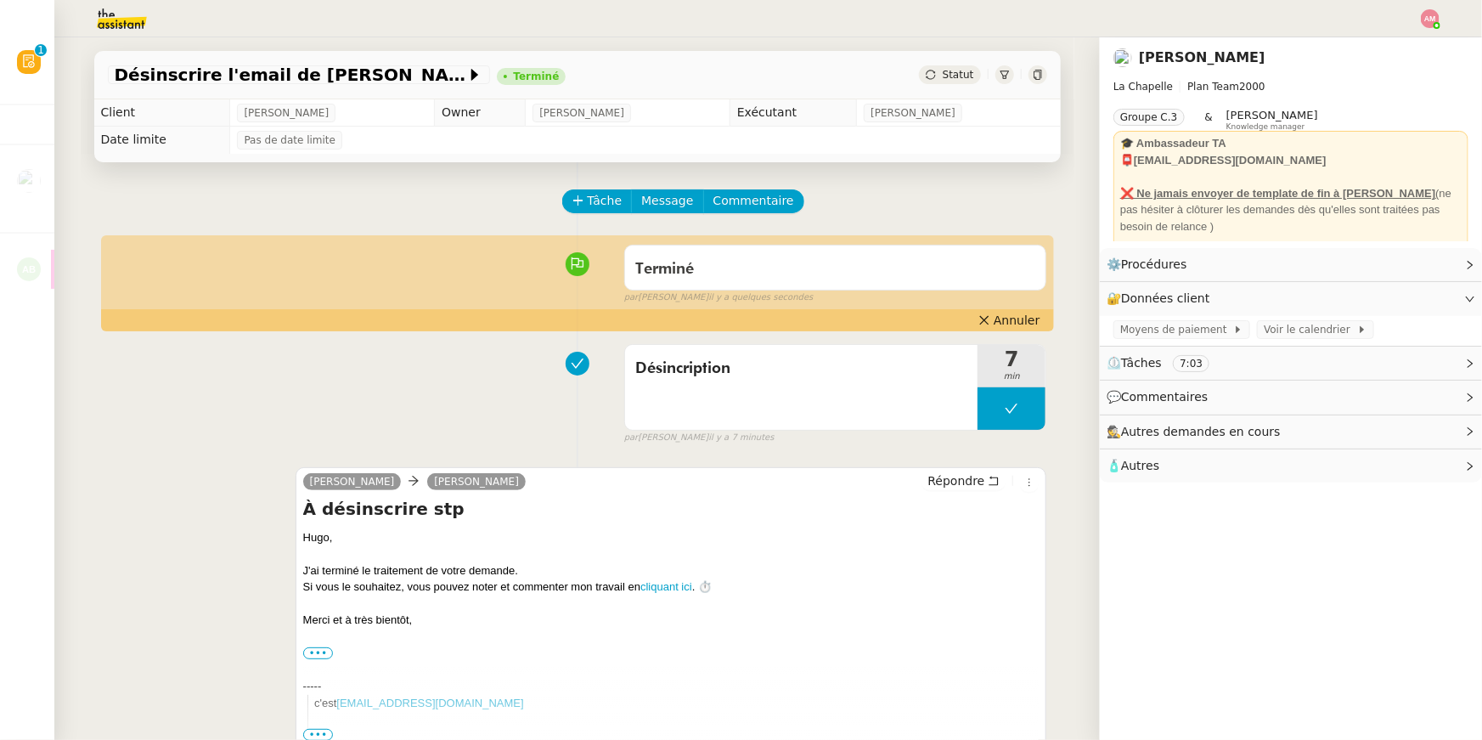
click at [1427, 8] on div at bounding box center [740, 18] width 1397 height 37
click at [1427, 11] on img at bounding box center [1430, 18] width 19 height 19
click at [1411, 38] on li "Suivi" at bounding box center [1384, 49] width 110 height 24
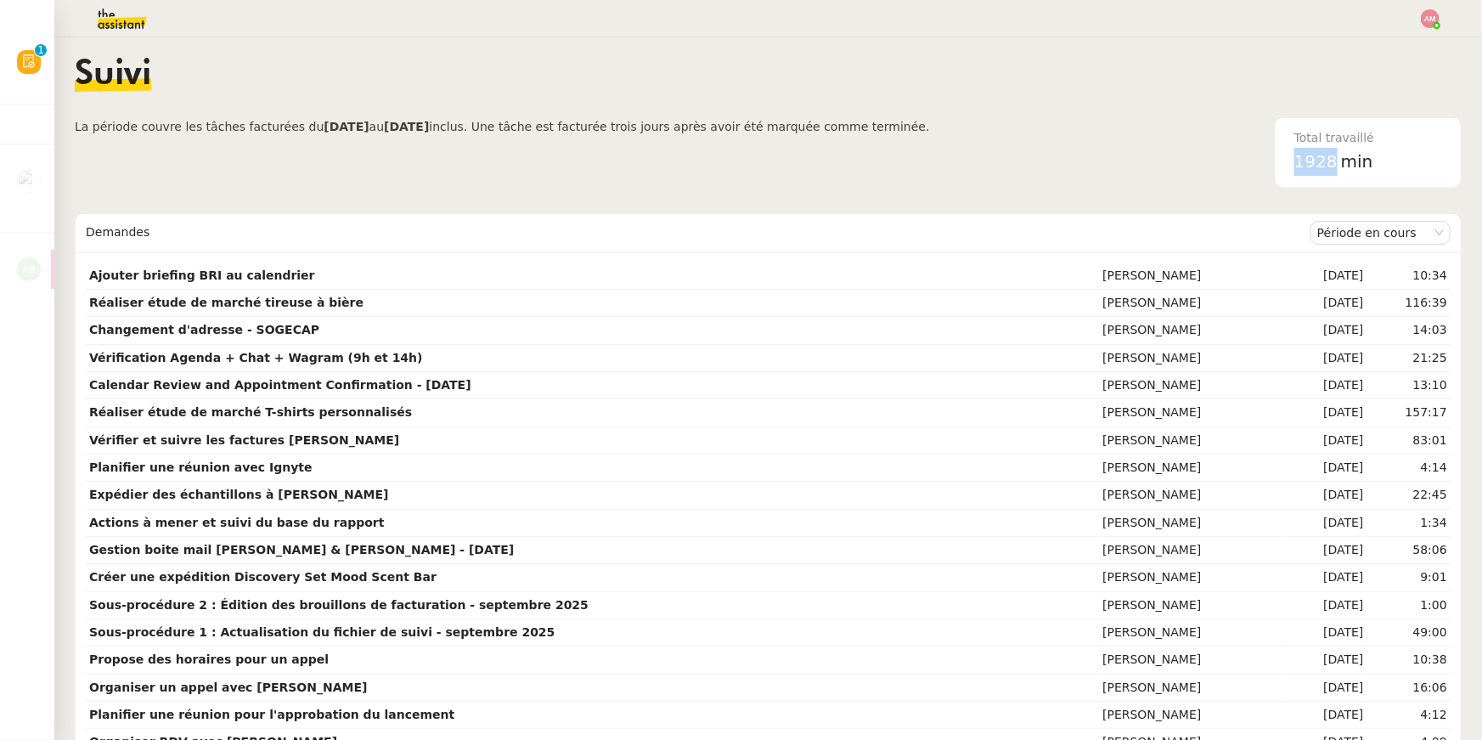
drag, startPoint x: 1334, startPoint y: 157, endPoint x: 1242, endPoint y: 166, distance: 93.1
click at [1242, 166] on div "Total travaillé 1928 min" at bounding box center [1196, 152] width 532 height 71
copy span "1928"
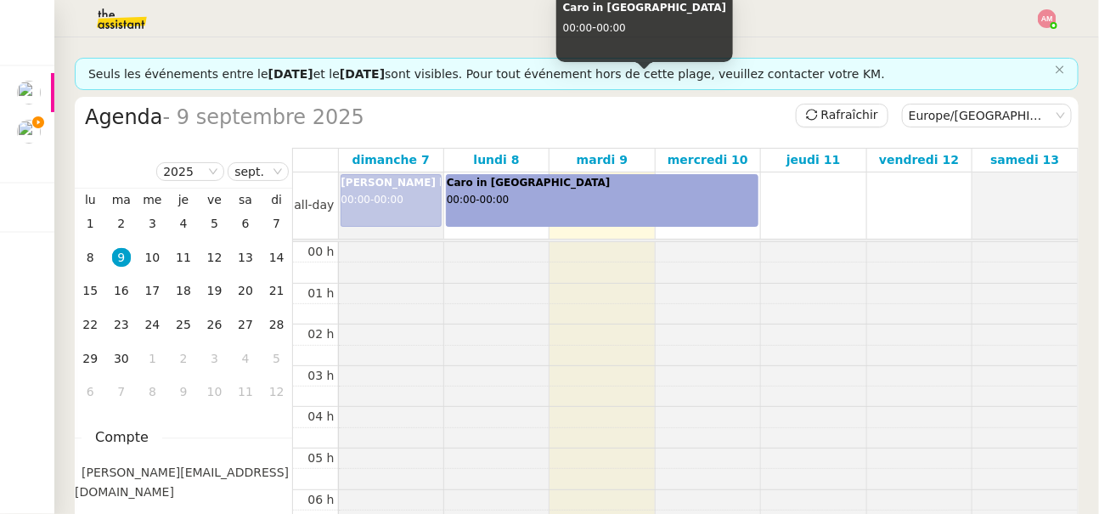
scroll to position [615, 0]
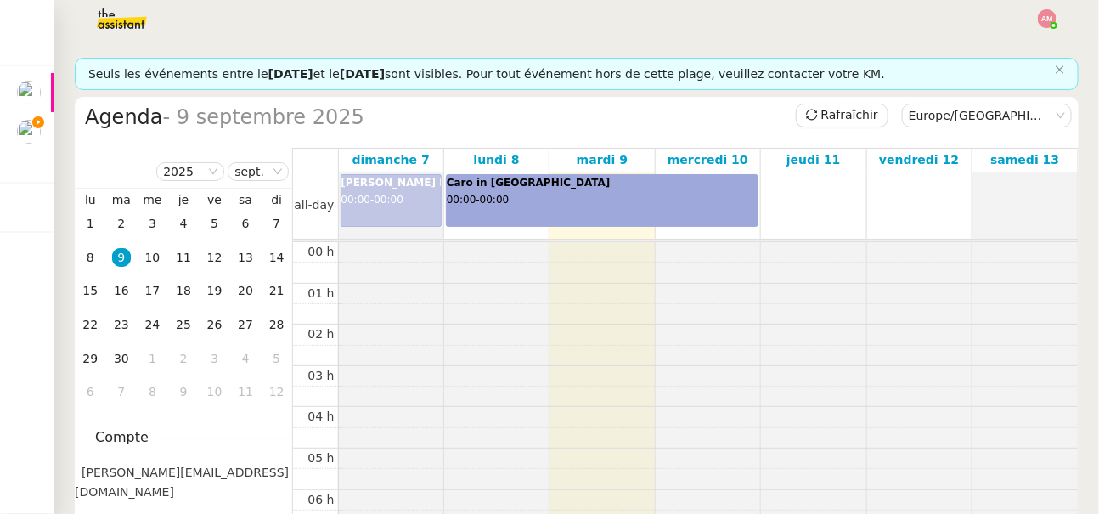
scroll to position [247, 0]
